Goal: Task Accomplishment & Management: Use online tool/utility

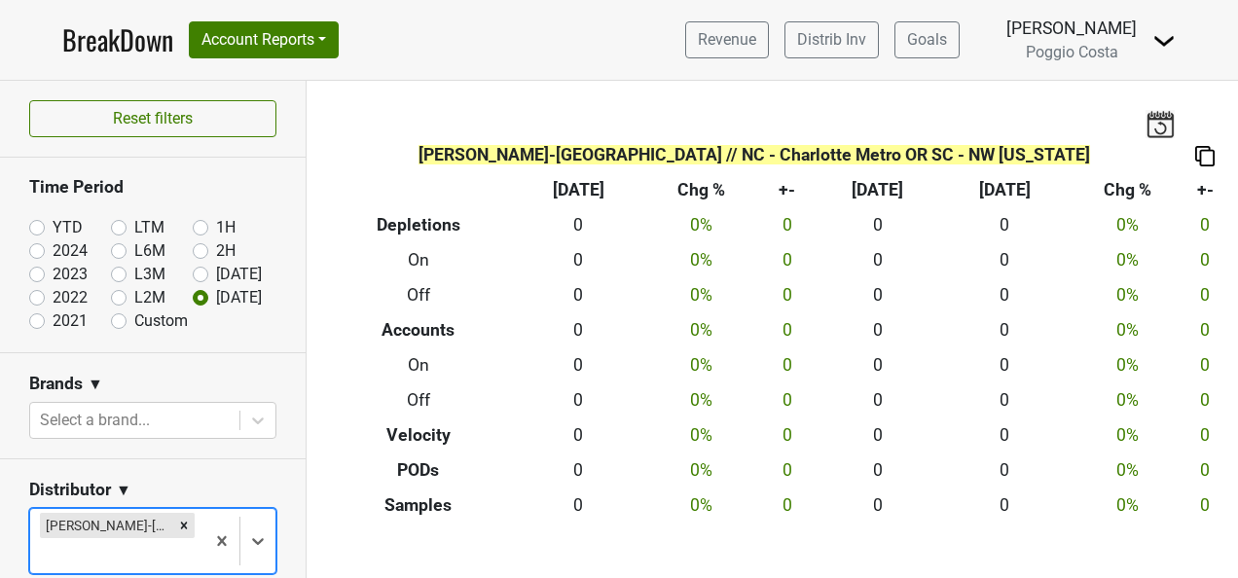
scroll to position [292, 0]
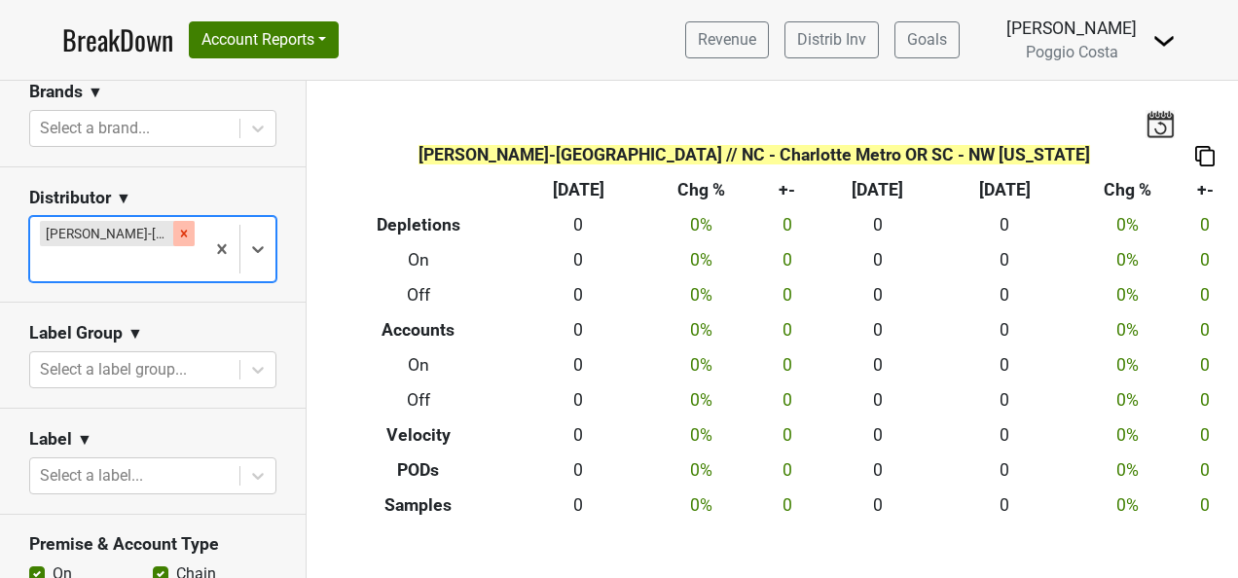
click at [181, 232] on icon "Remove MS Walker-NJ" at bounding box center [184, 233] width 7 height 7
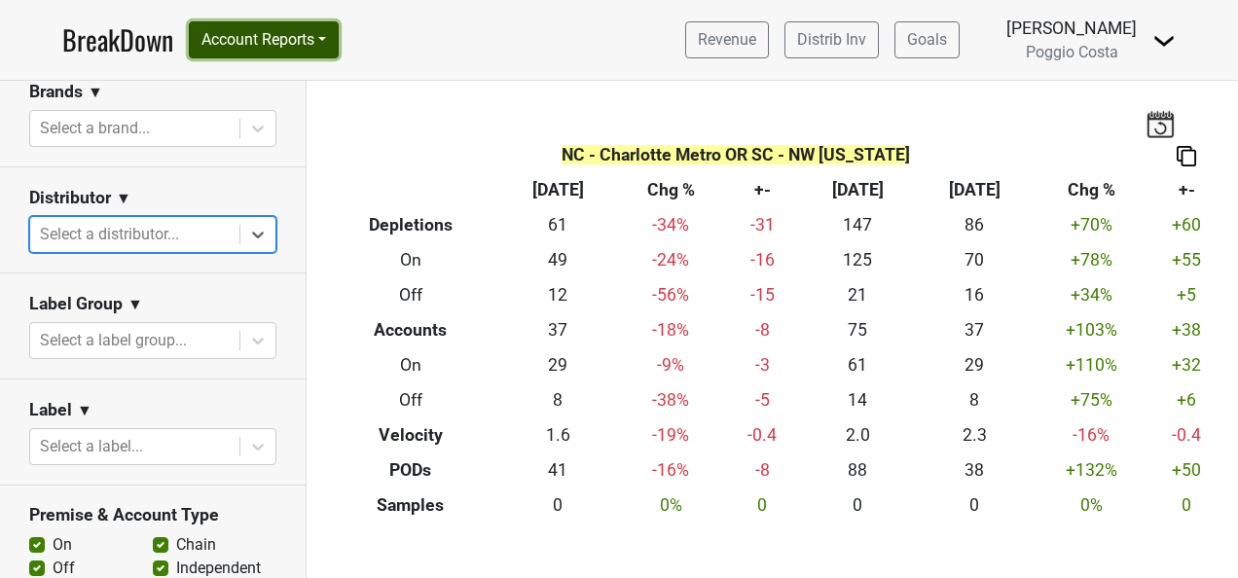
click at [271, 41] on button "Account Reports" at bounding box center [264, 39] width 150 height 37
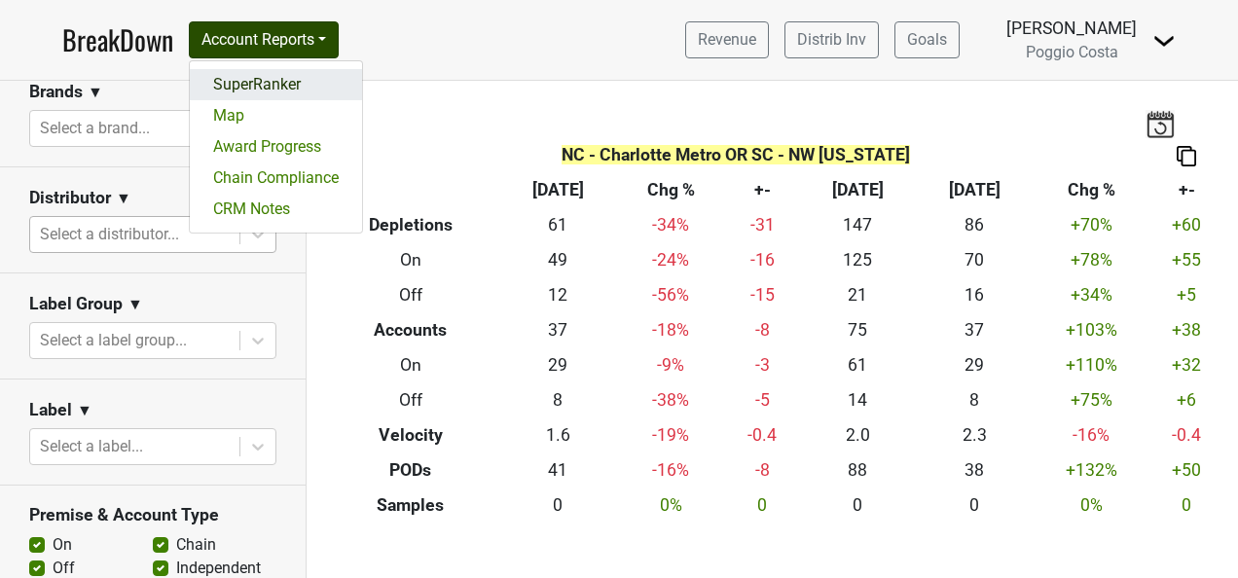
click at [275, 89] on link "SuperRanker" at bounding box center [276, 84] width 172 height 31
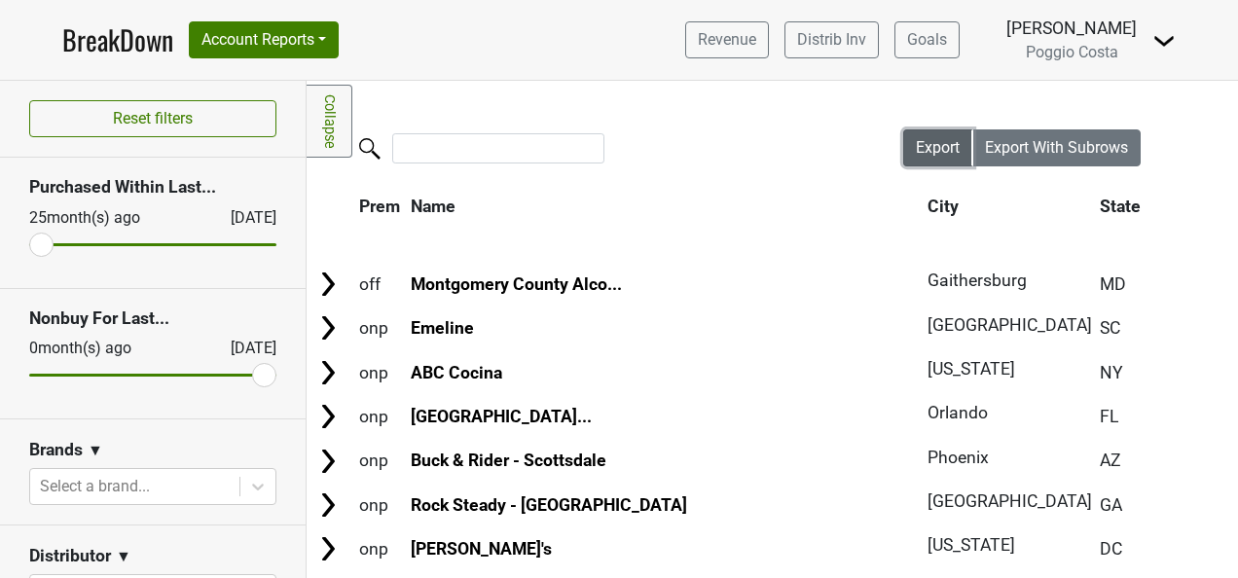
click at [921, 140] on span "Export" at bounding box center [938, 147] width 44 height 18
click at [623, 45] on nav "BreakDown Account Reports SuperRanker Map Award Progress Chain Compliance CRM N…" at bounding box center [619, 40] width 1145 height 80
